Goal: Task Accomplishment & Management: Complete application form

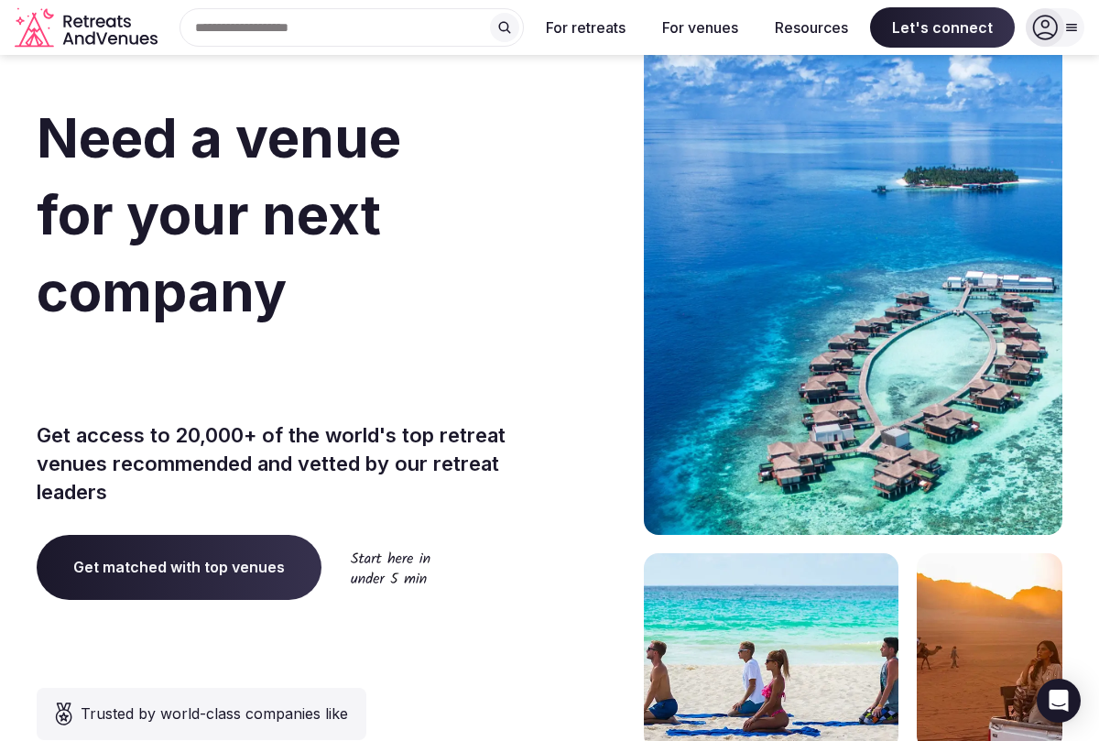
click at [259, 551] on span "Get matched with top venues" at bounding box center [179, 567] width 285 height 64
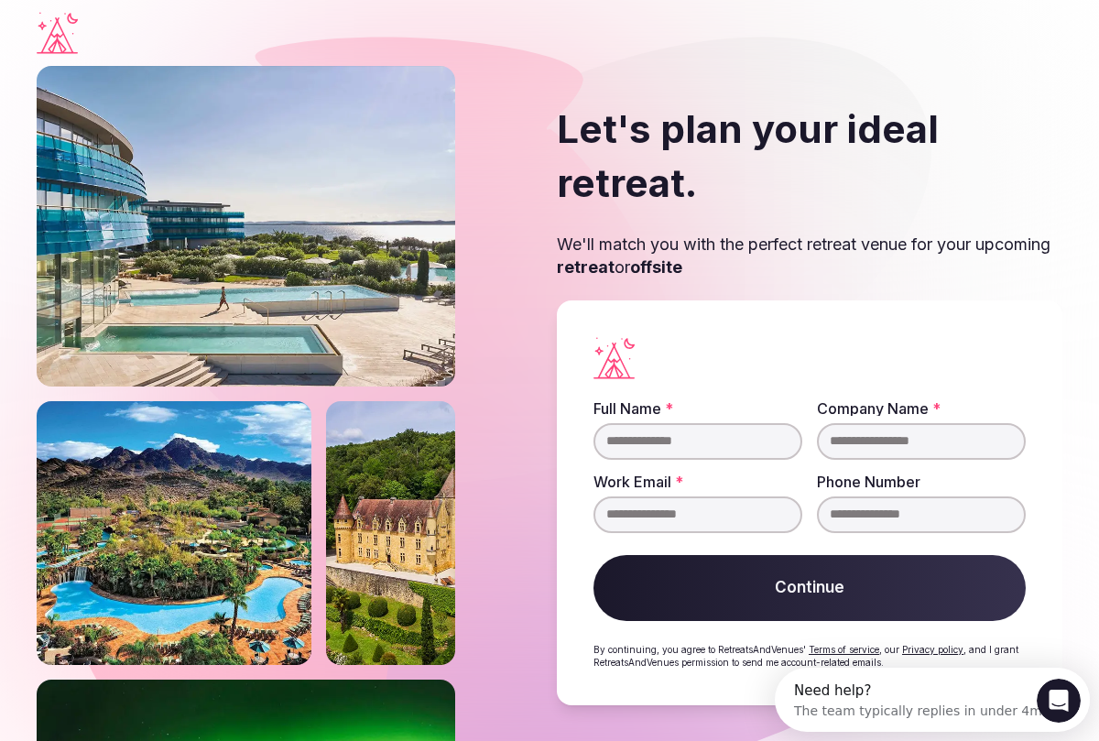
click at [678, 442] on input "Full Name *" at bounding box center [698, 441] width 209 height 37
type input "**********"
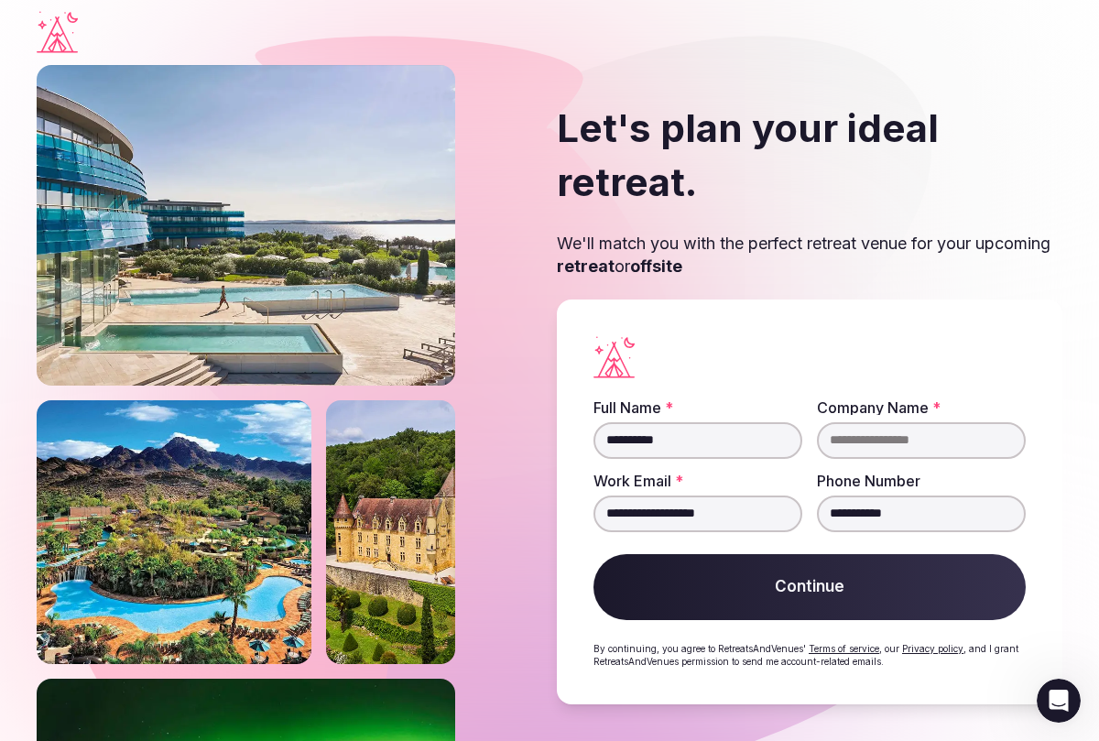
click at [868, 439] on input "Company Name *" at bounding box center [921, 440] width 209 height 37
type input "**********"
click at [865, 586] on button "Continue" at bounding box center [810, 587] width 432 height 66
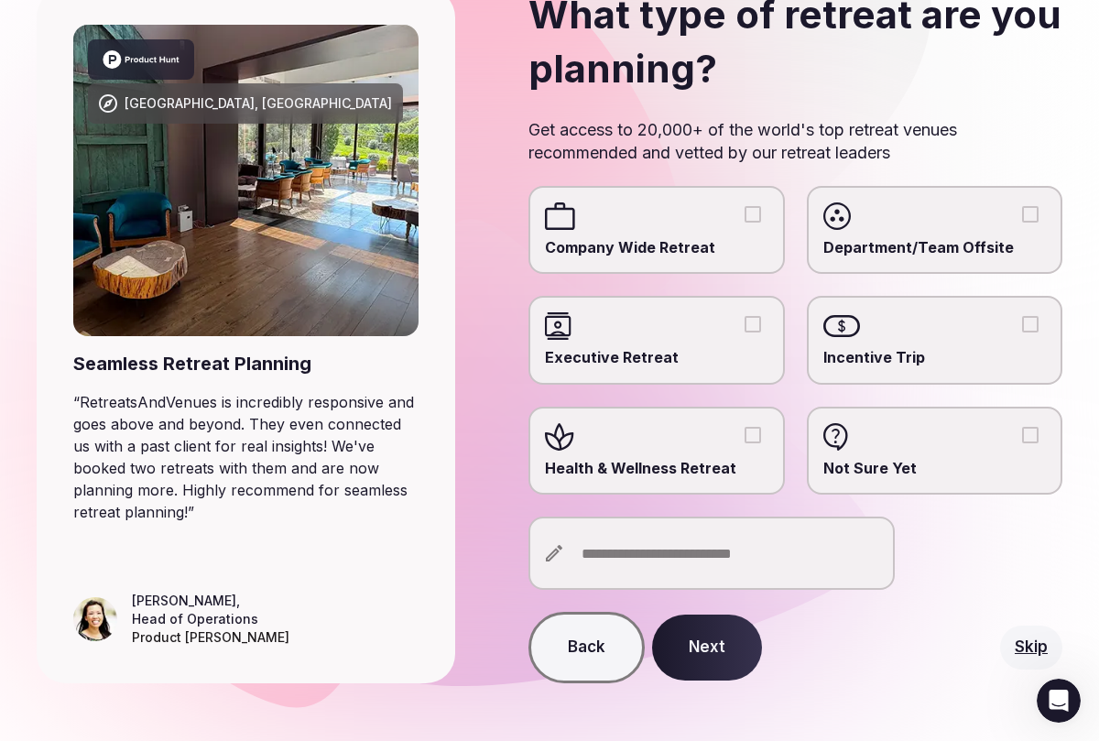
scroll to position [154, 0]
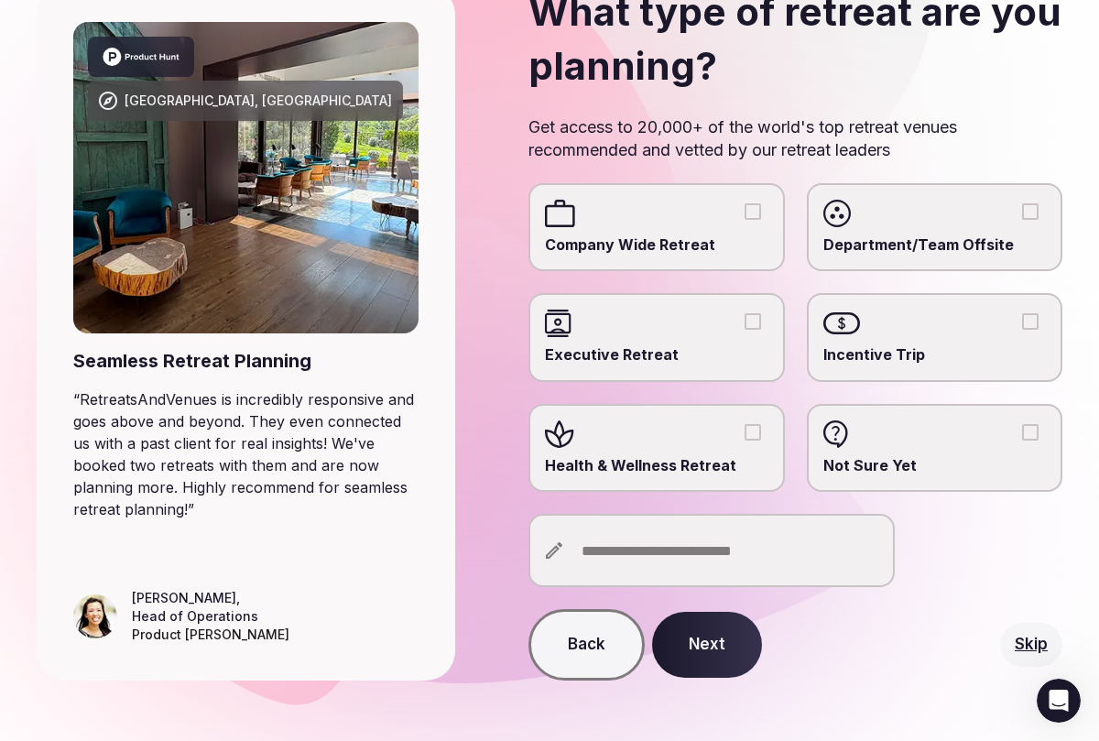
click at [748, 434] on button "Health & Wellness Retreat" at bounding box center [753, 432] width 16 height 16
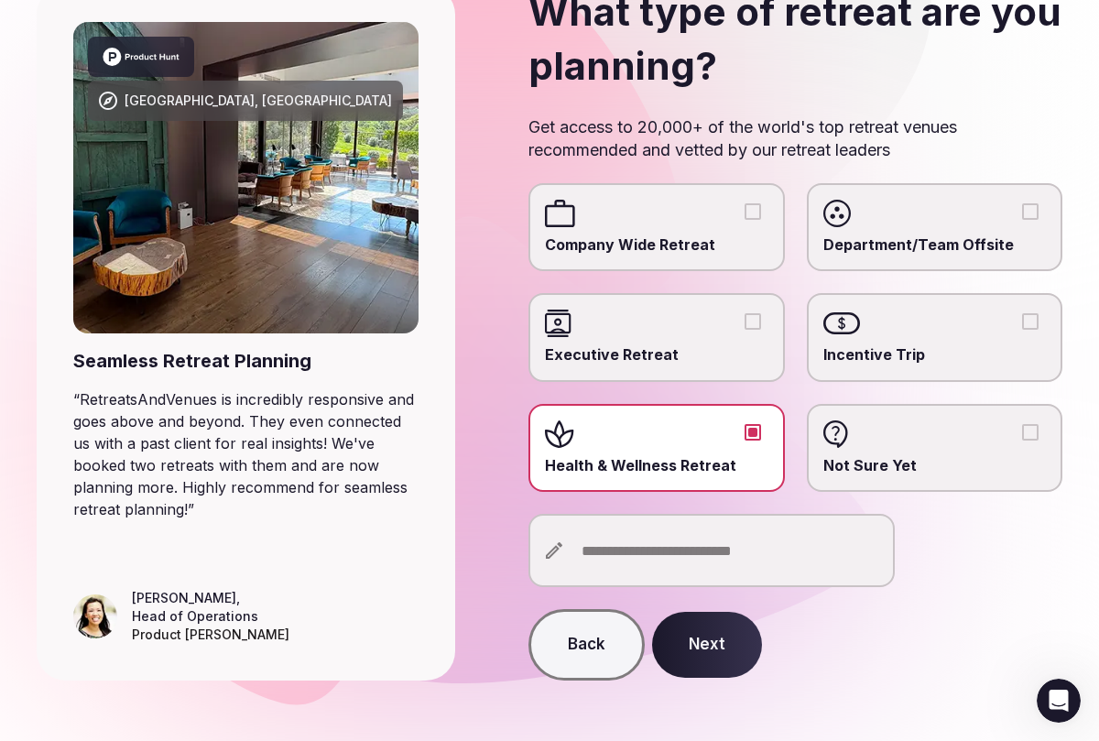
click at [751, 431] on button "Health & Wellness Retreat" at bounding box center [753, 432] width 16 height 16
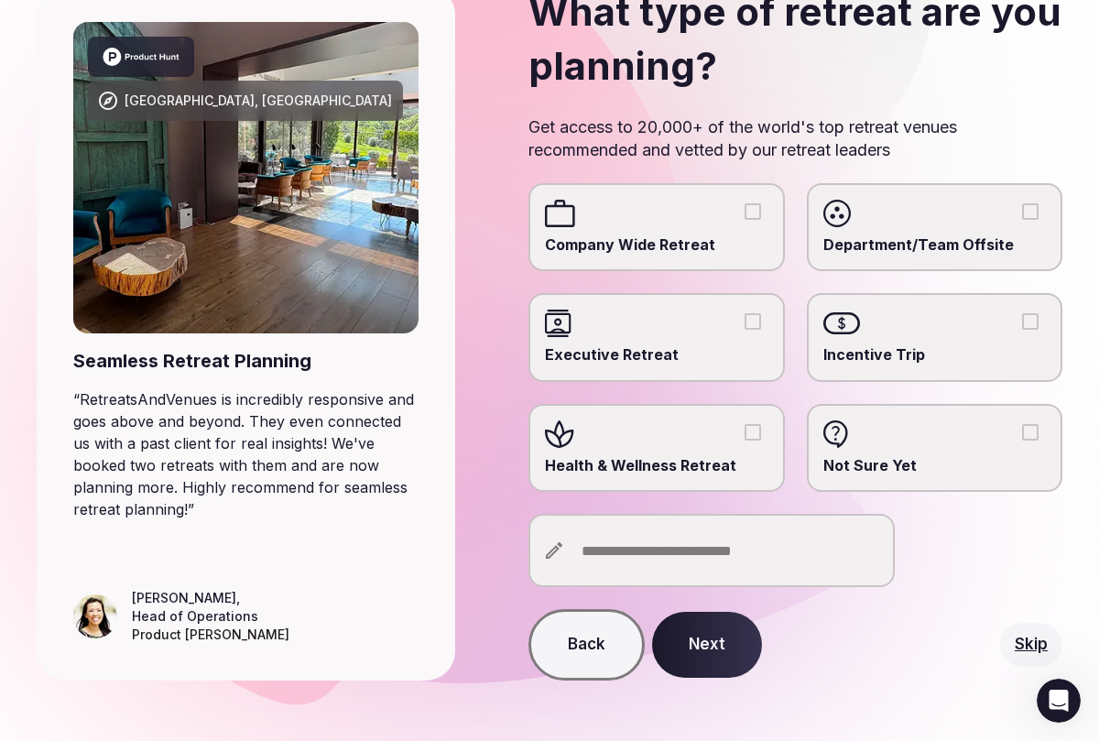
click at [628, 557] on input "text" at bounding box center [712, 550] width 366 height 73
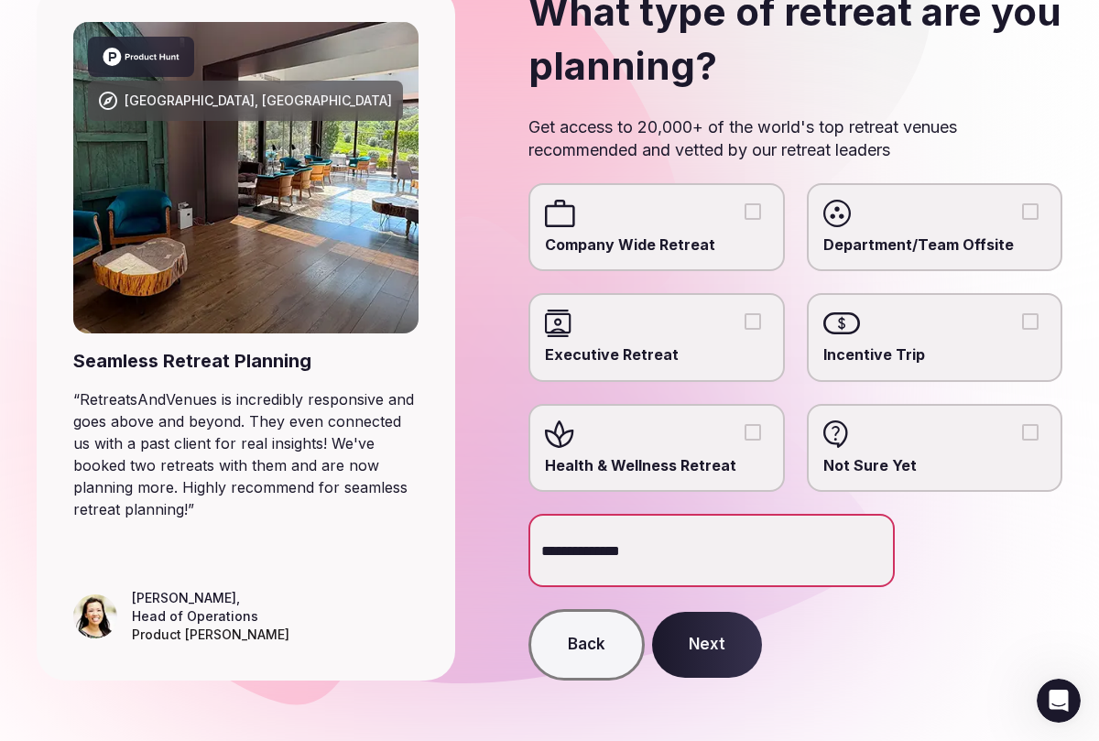
type input "**********"
click at [717, 636] on button "Next" at bounding box center [707, 645] width 110 height 66
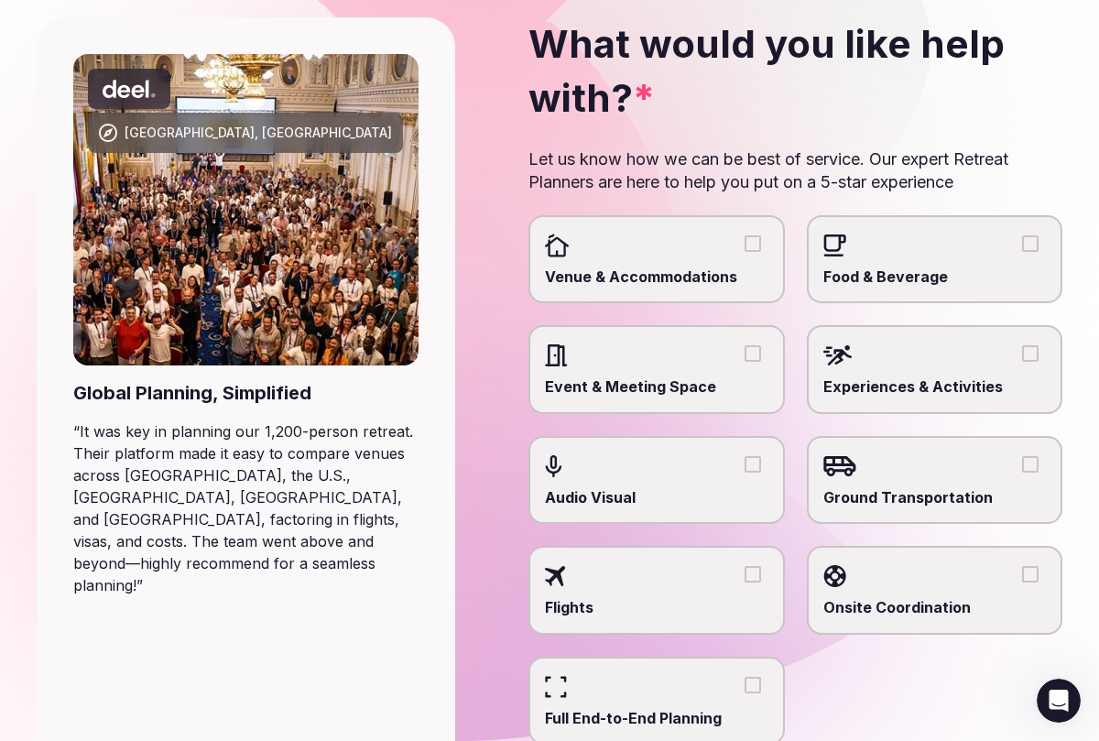
scroll to position [123, 0]
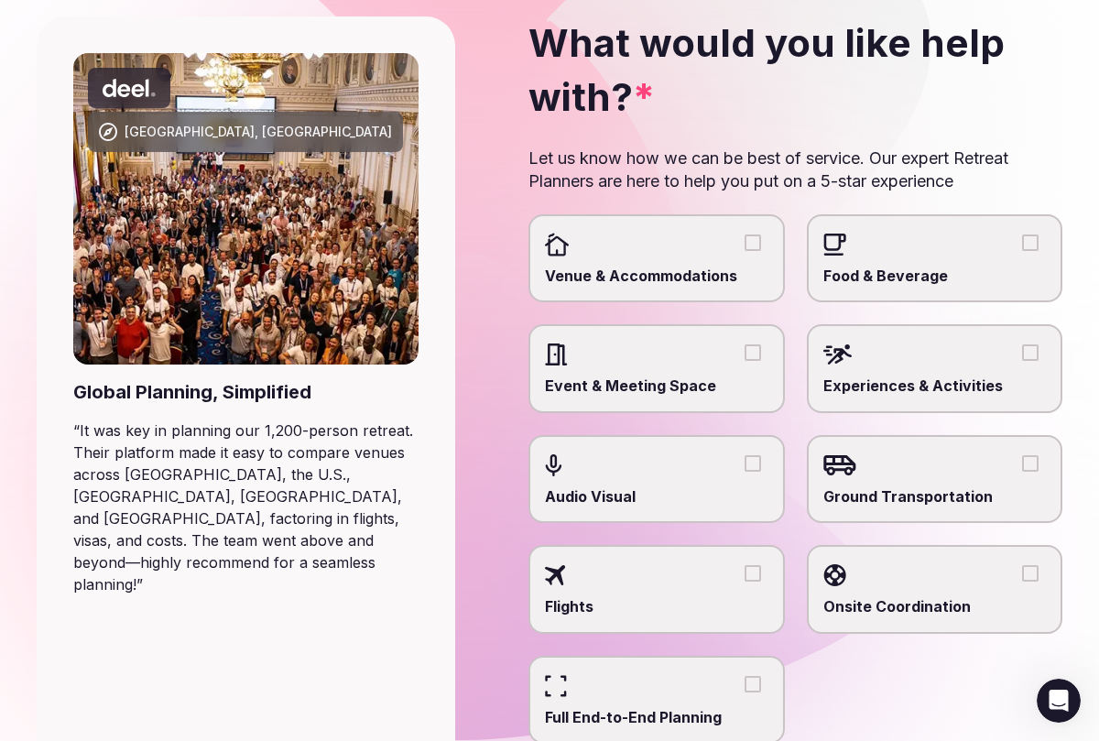
click at [753, 243] on button "Venue & Accommodations" at bounding box center [753, 243] width 16 height 16
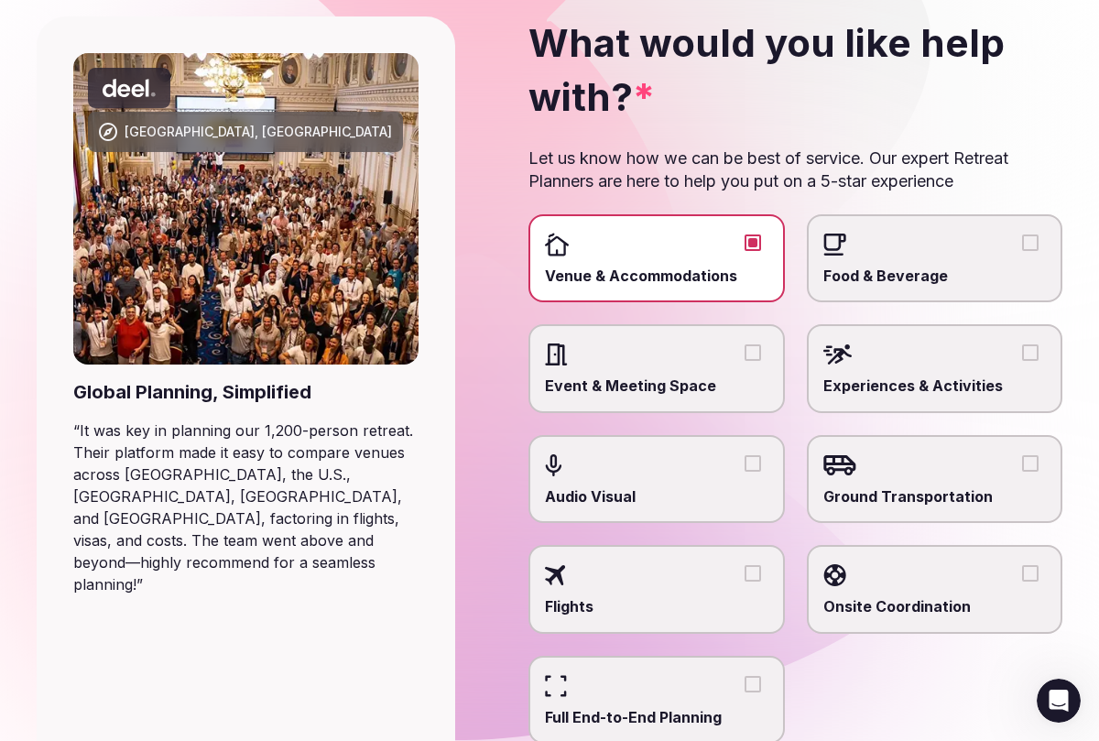
click at [1025, 235] on button "Food & Beverage" at bounding box center [1030, 243] width 16 height 16
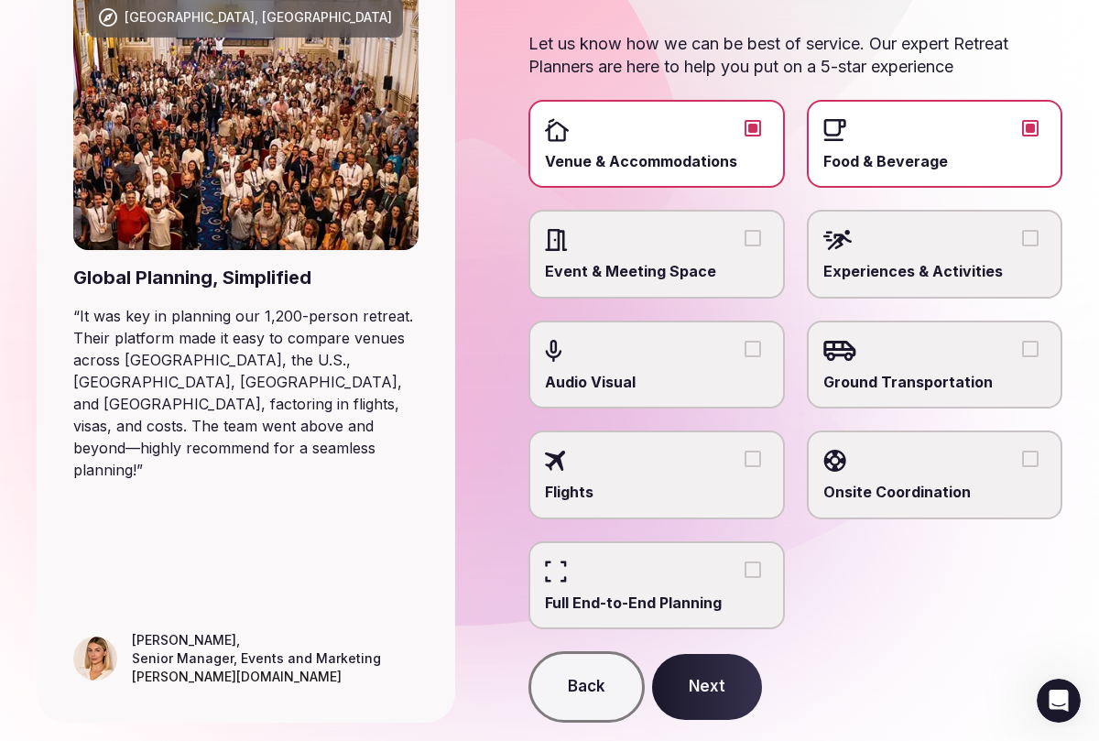
scroll to position [292, 0]
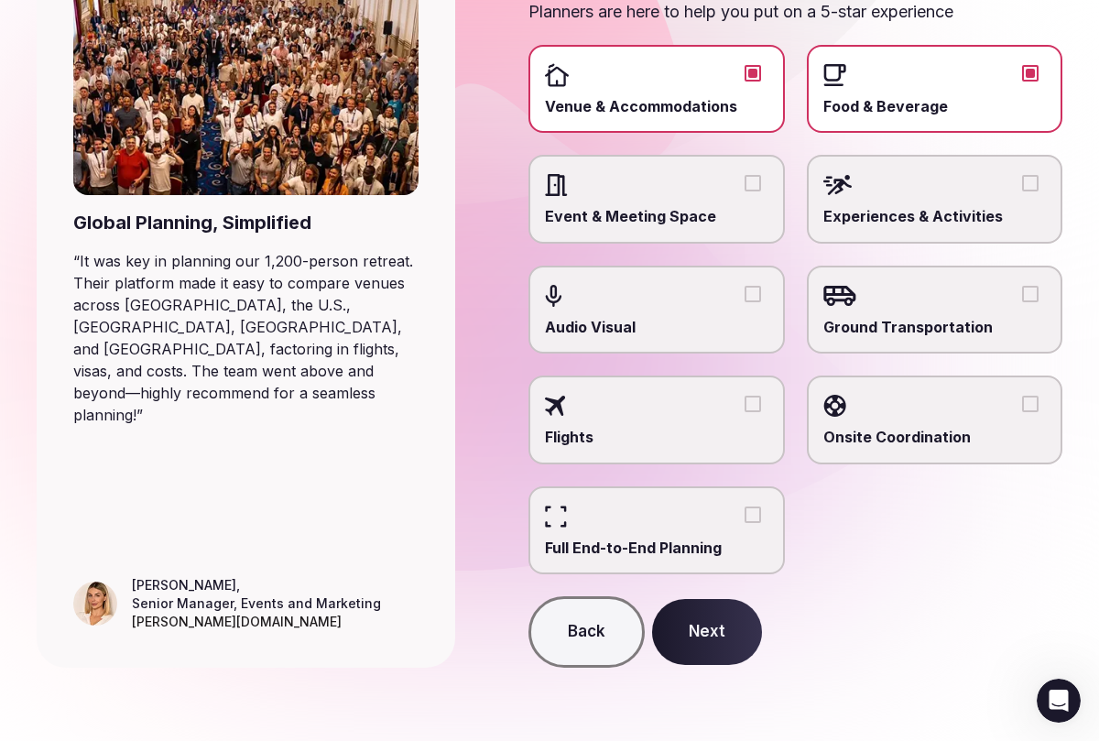
click at [718, 637] on button "Next" at bounding box center [707, 632] width 110 height 66
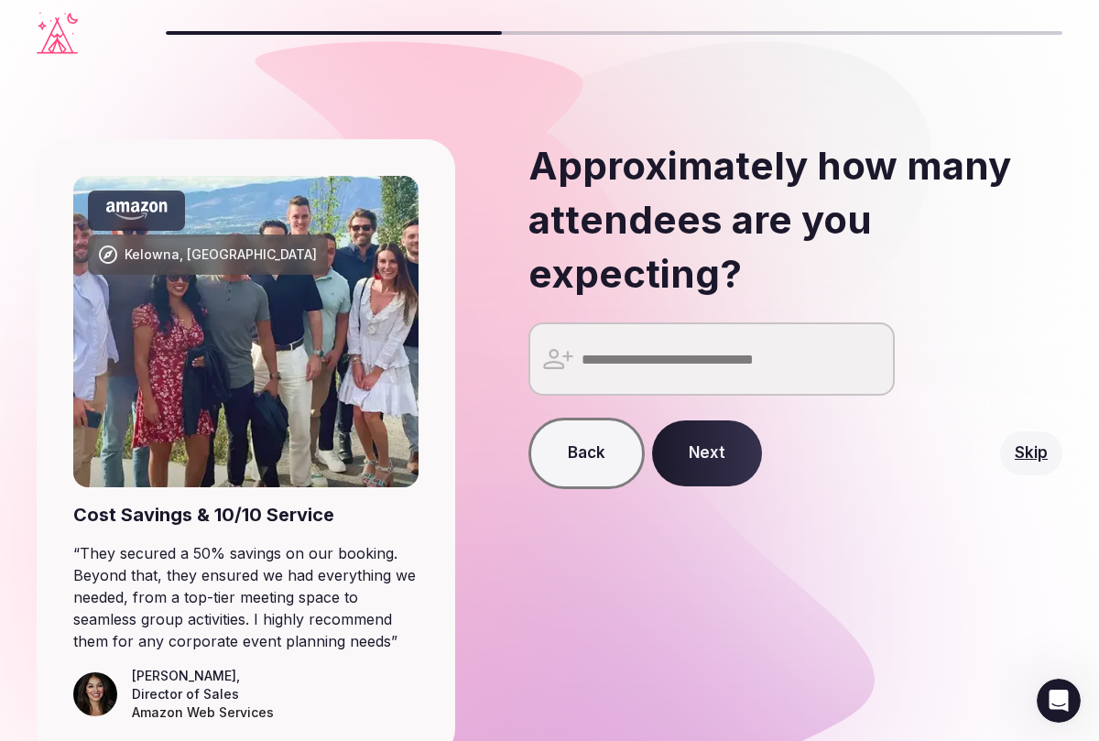
click at [678, 355] on input "number" at bounding box center [712, 358] width 366 height 73
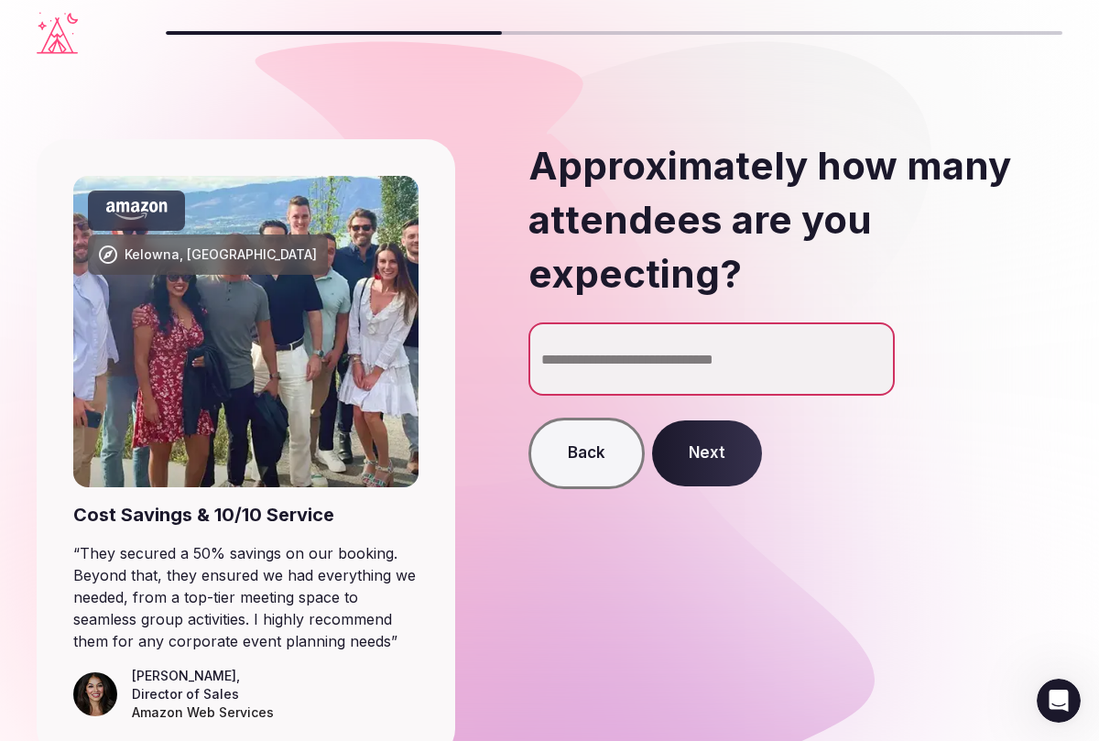
type input "**"
click at [707, 465] on button "Next" at bounding box center [707, 453] width 110 height 66
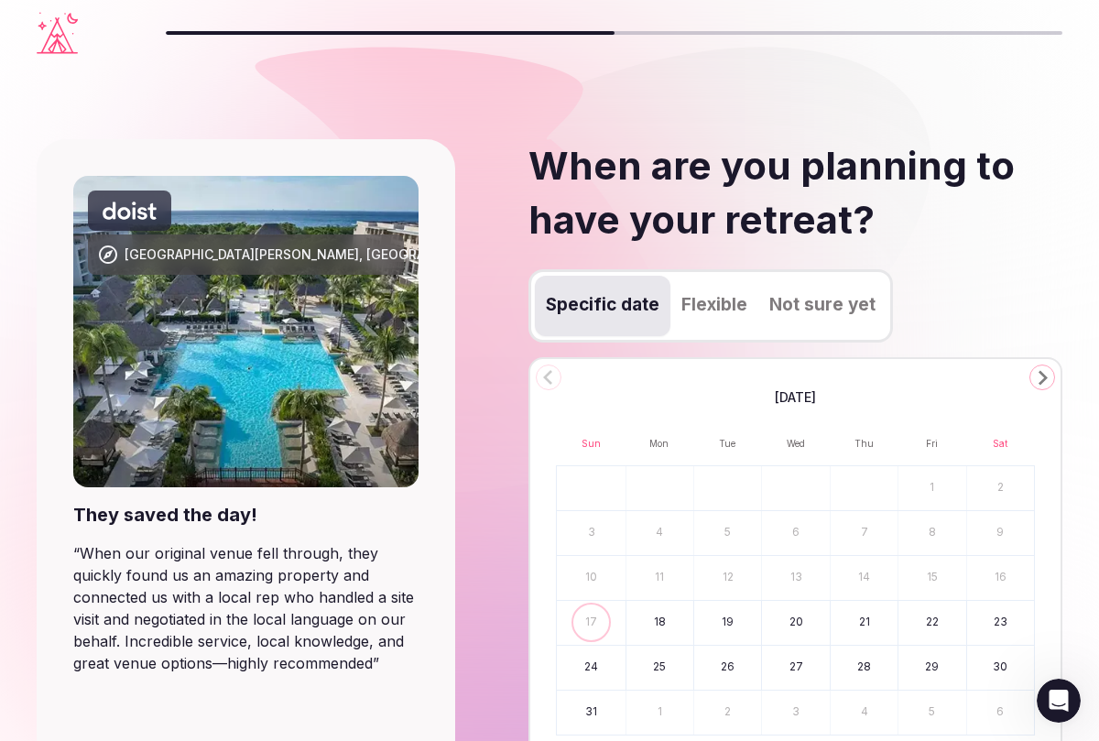
click at [713, 306] on button "Flexible" at bounding box center [715, 306] width 88 height 60
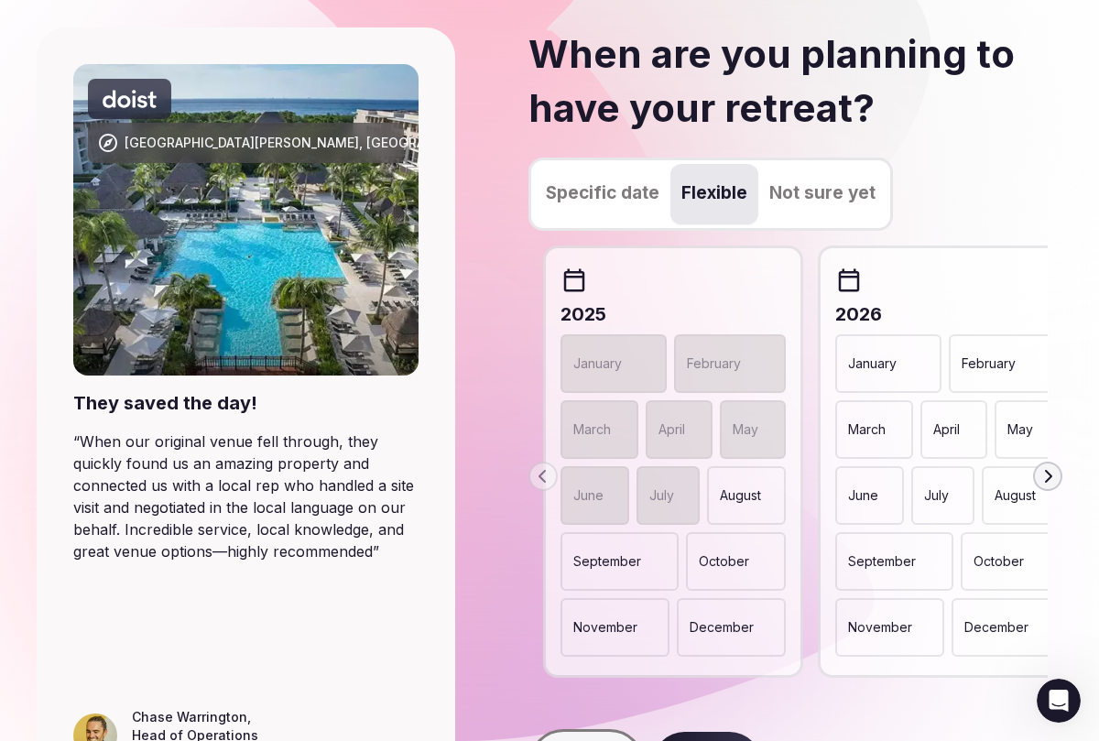
scroll to position [144, 0]
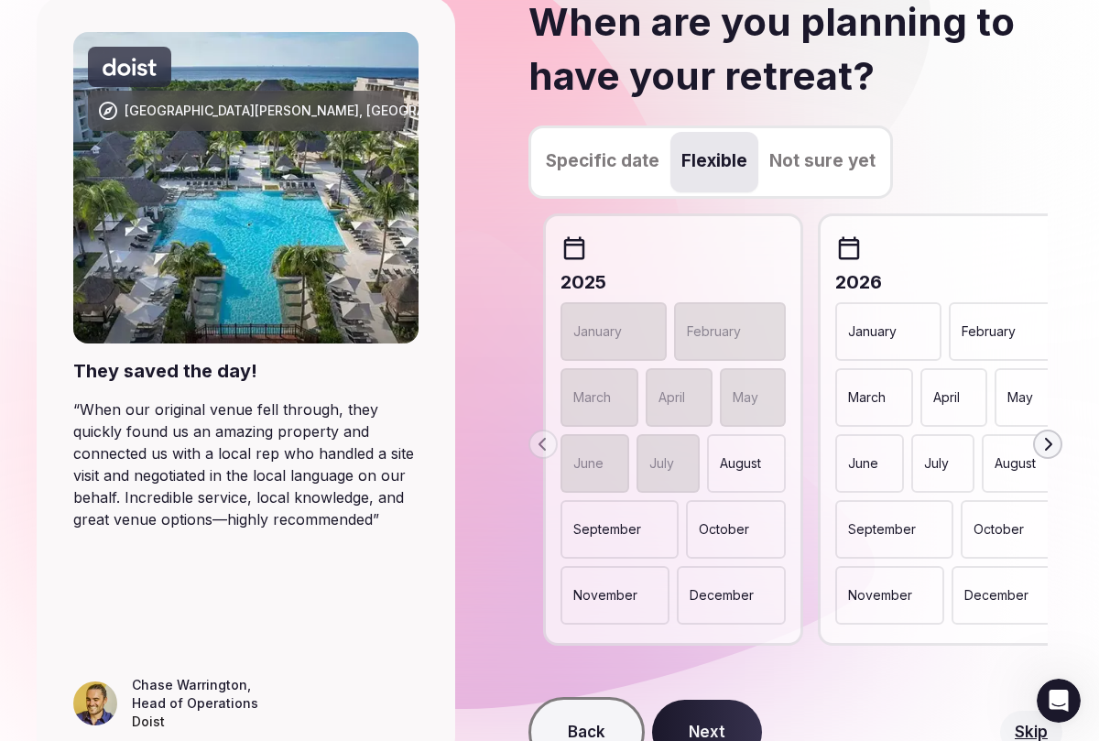
click at [989, 337] on p "February" at bounding box center [989, 331] width 54 height 18
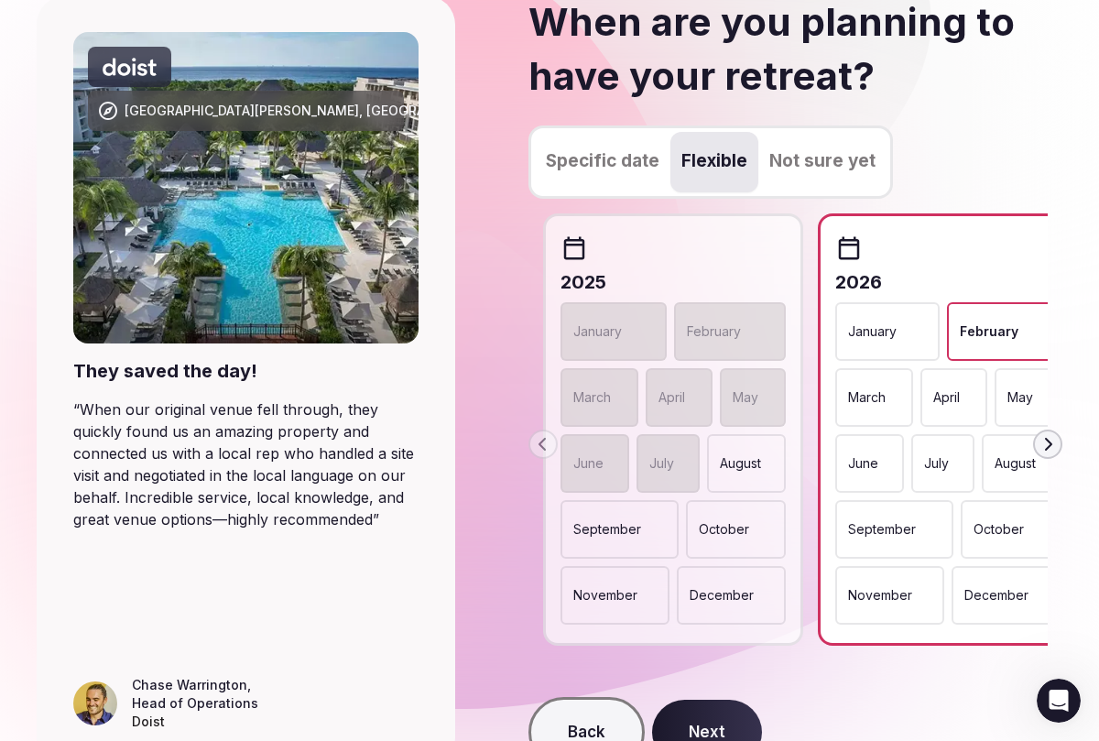
click at [881, 393] on p "March" at bounding box center [867, 397] width 38 height 18
click at [912, 333] on div "January" at bounding box center [887, 331] width 104 height 59
click at [729, 713] on button "Next" at bounding box center [707, 733] width 110 height 66
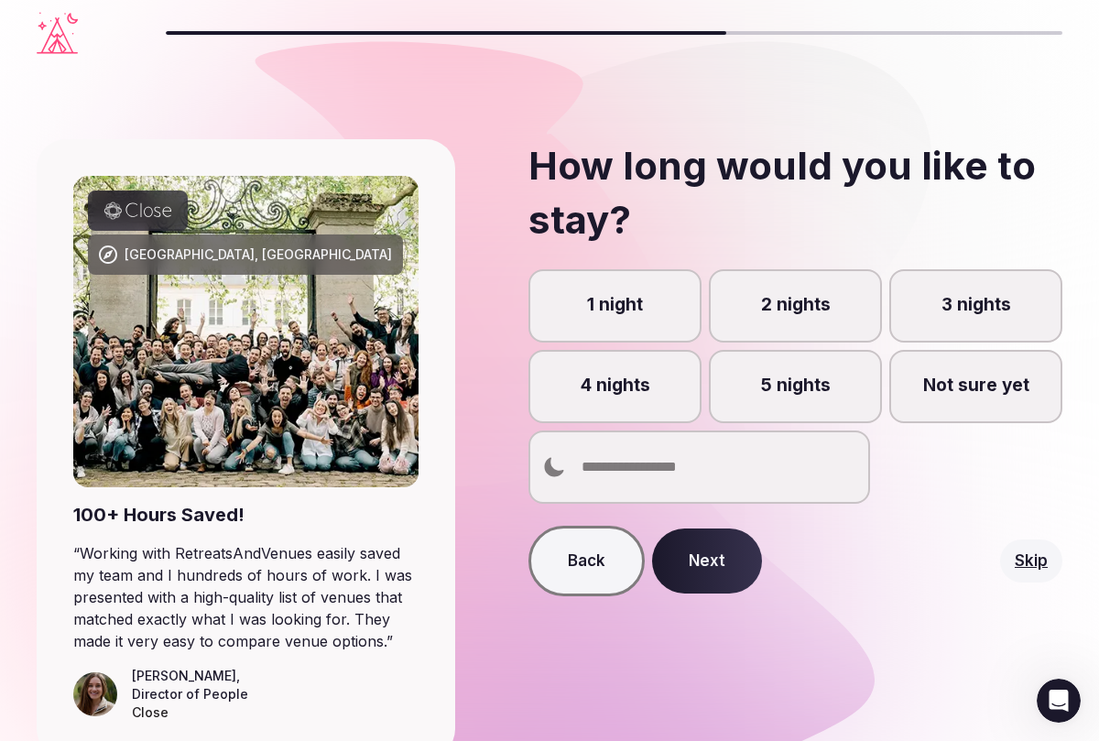
click at [721, 466] on input "number" at bounding box center [700, 467] width 342 height 73
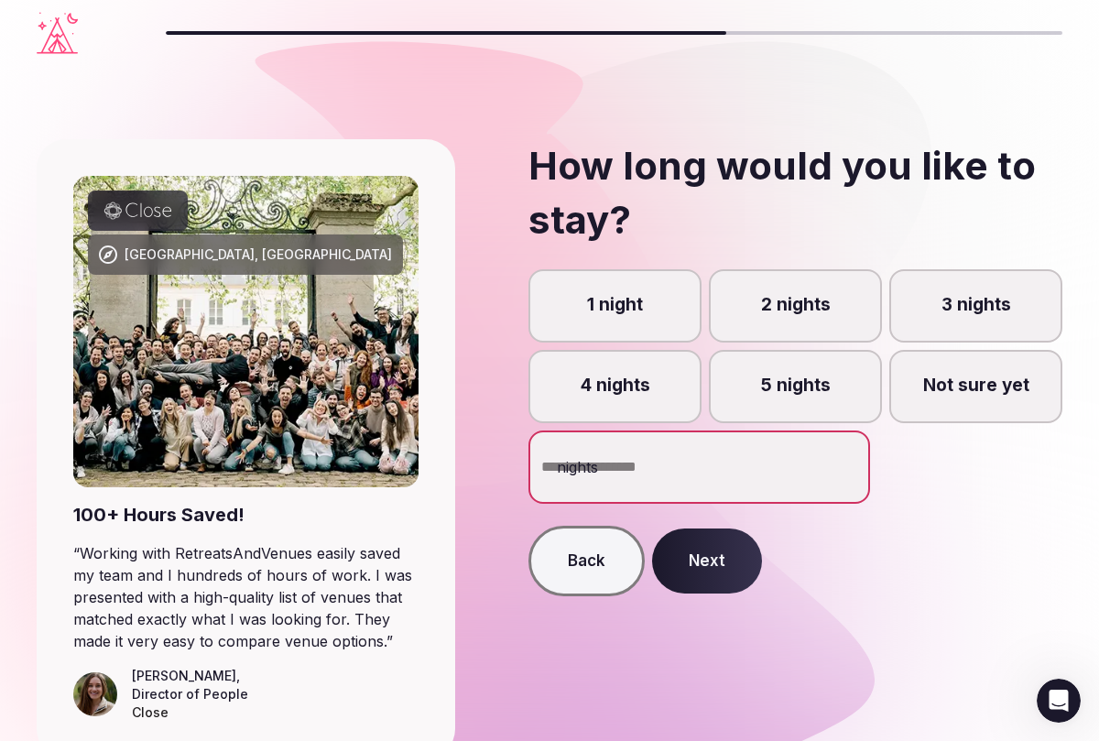
type input "*"
click at [700, 556] on button "Next" at bounding box center [707, 562] width 110 height 66
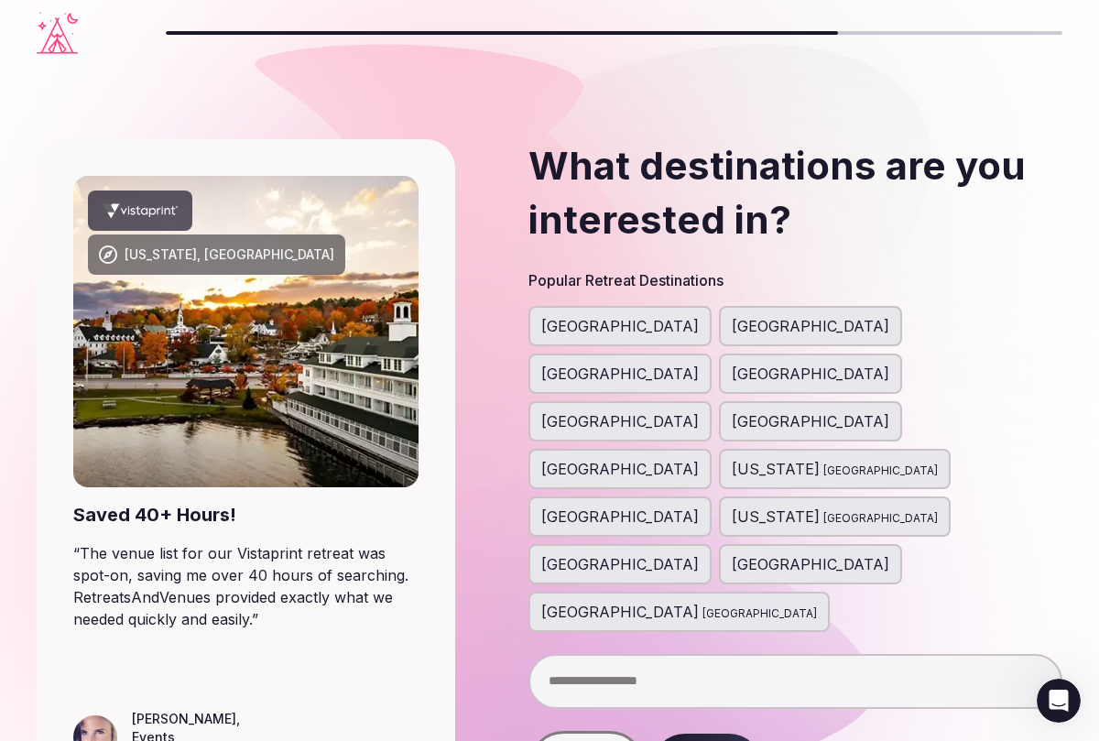
click at [732, 325] on span "[GEOGRAPHIC_DATA]" at bounding box center [811, 326] width 158 height 22
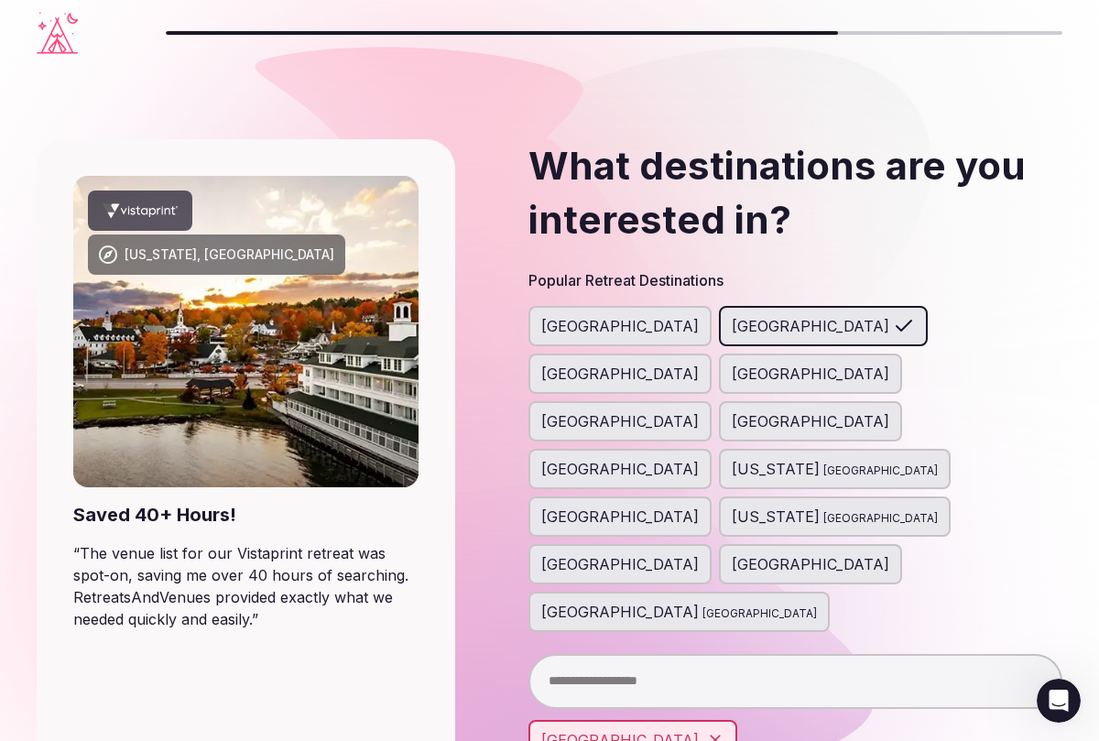
click at [699, 363] on span "[GEOGRAPHIC_DATA]" at bounding box center [620, 374] width 158 height 22
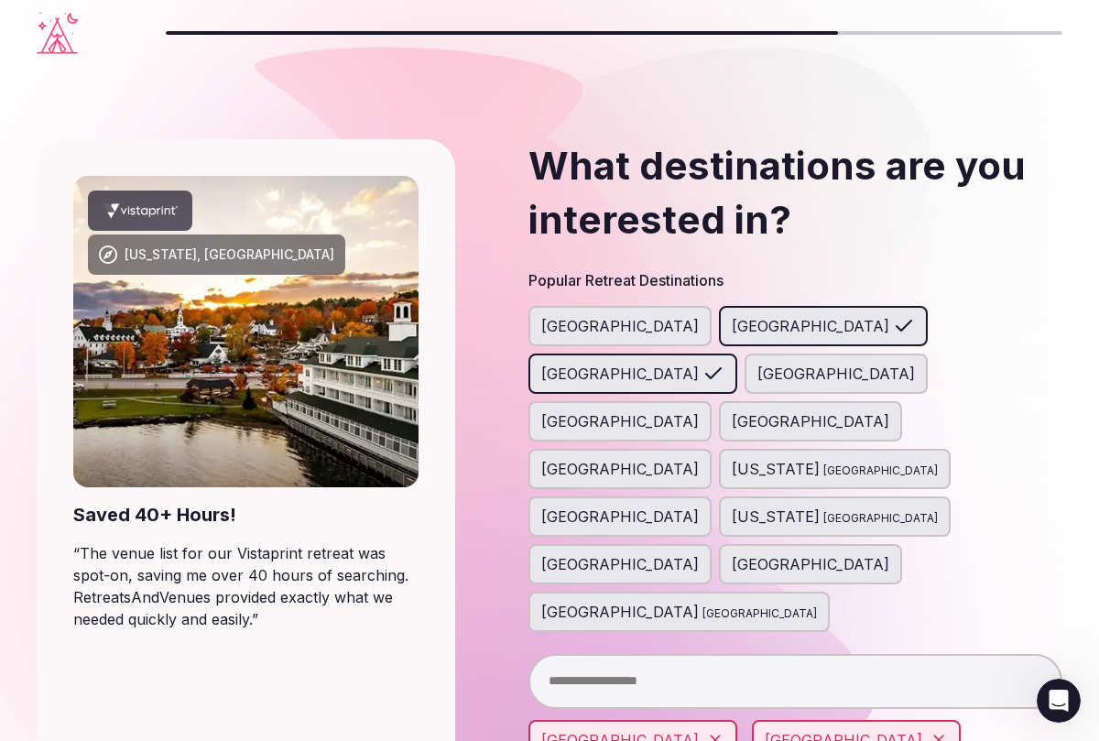
click at [714, 654] on input "text" at bounding box center [796, 681] width 534 height 55
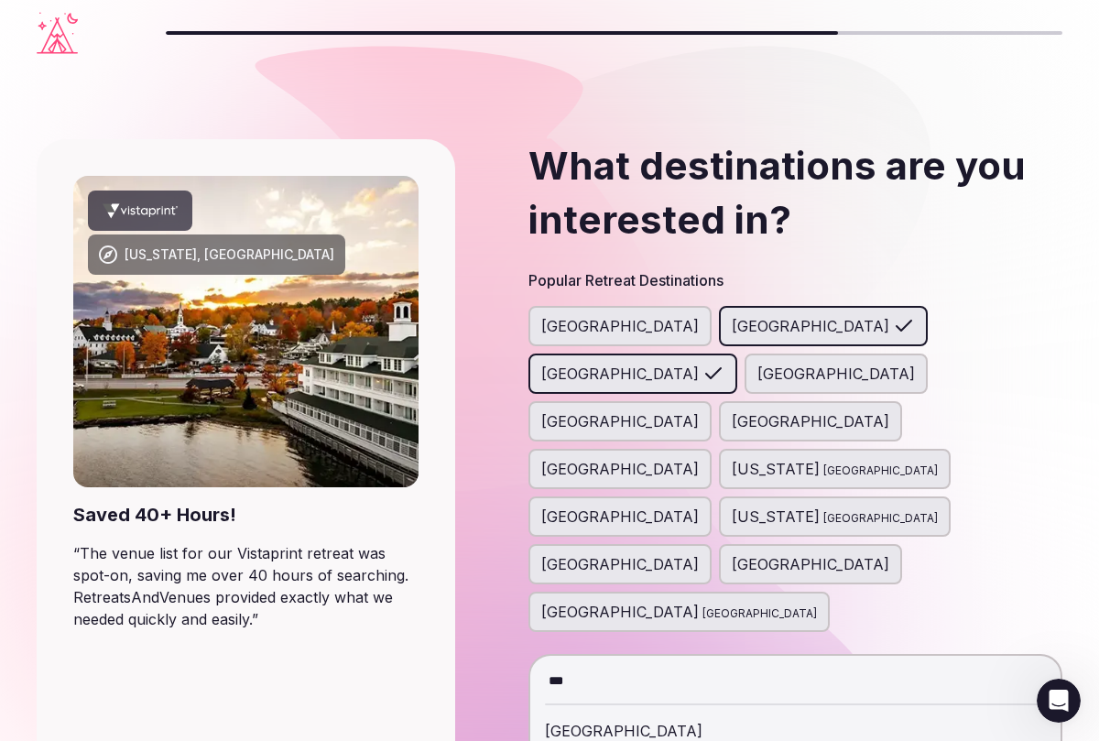
type input "***"
click at [624, 709] on div "[GEOGRAPHIC_DATA]" at bounding box center [795, 731] width 501 height 44
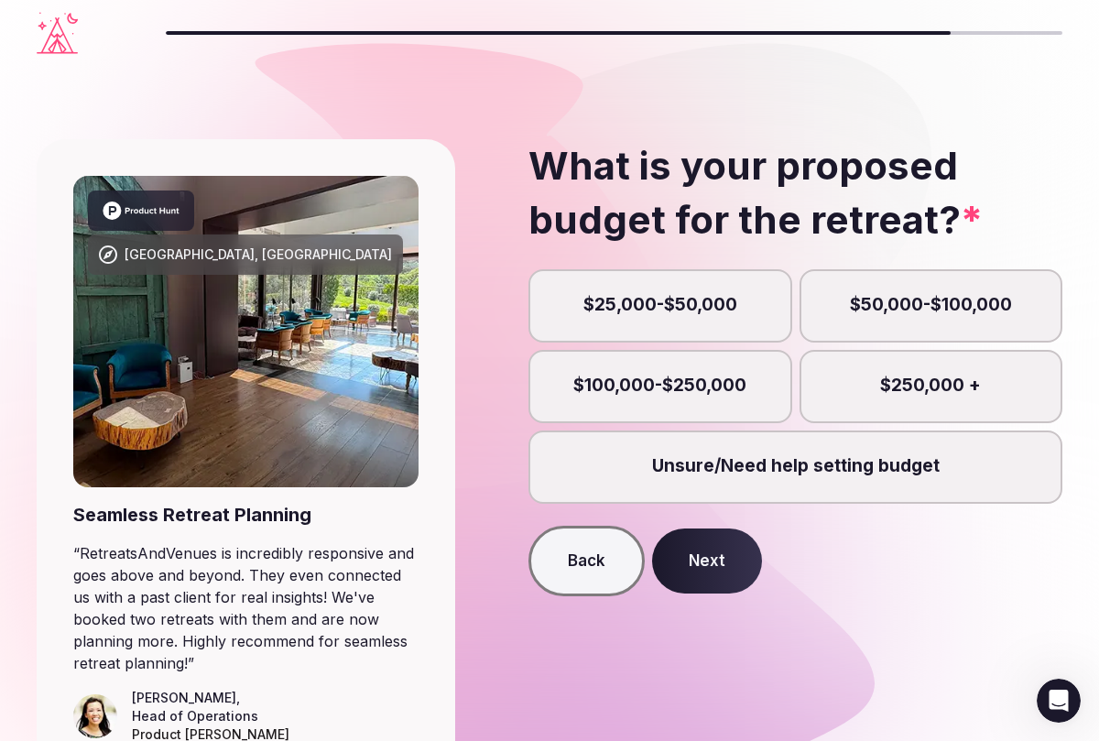
click at [699, 475] on label "Unsure/Need help setting budget" at bounding box center [796, 467] width 534 height 73
click at [795, 475] on button "Unsure/Need help setting budget" at bounding box center [804, 476] width 18 height 18
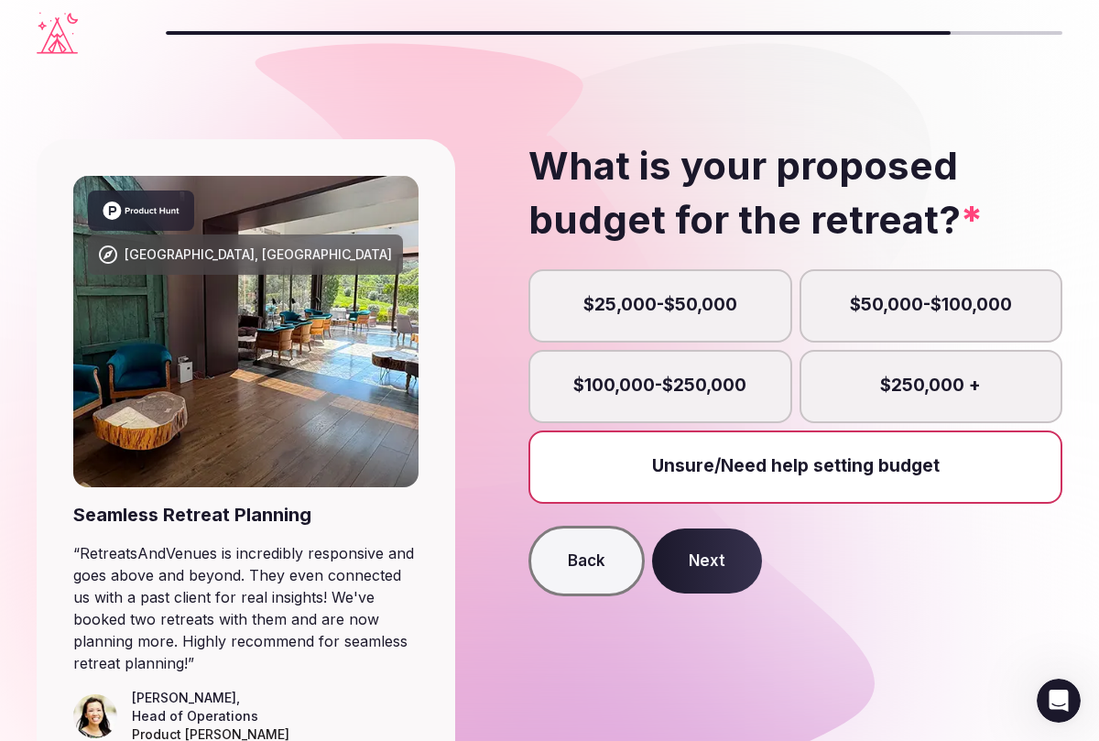
click at [669, 313] on label "$25,000-$50,000" at bounding box center [660, 305] width 263 height 73
click at [669, 313] on button "$25,000-$50,000" at bounding box center [669, 315] width 18 height 18
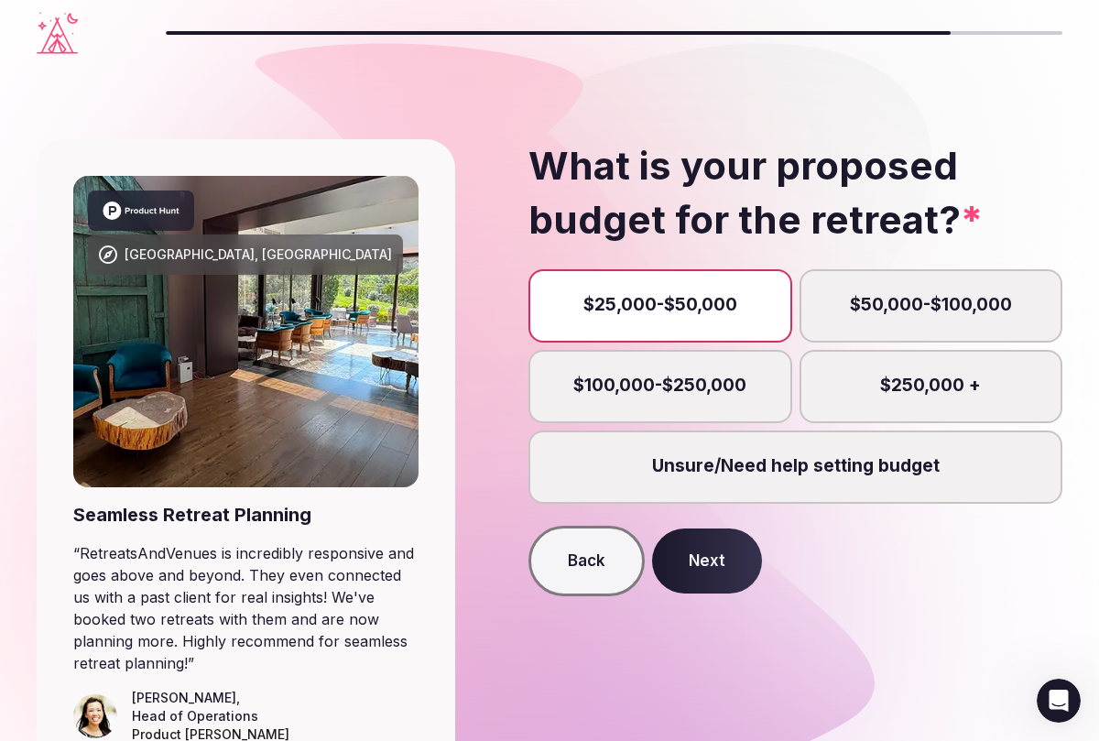
click at [714, 569] on button "Next" at bounding box center [707, 562] width 110 height 66
